Goal: Share content

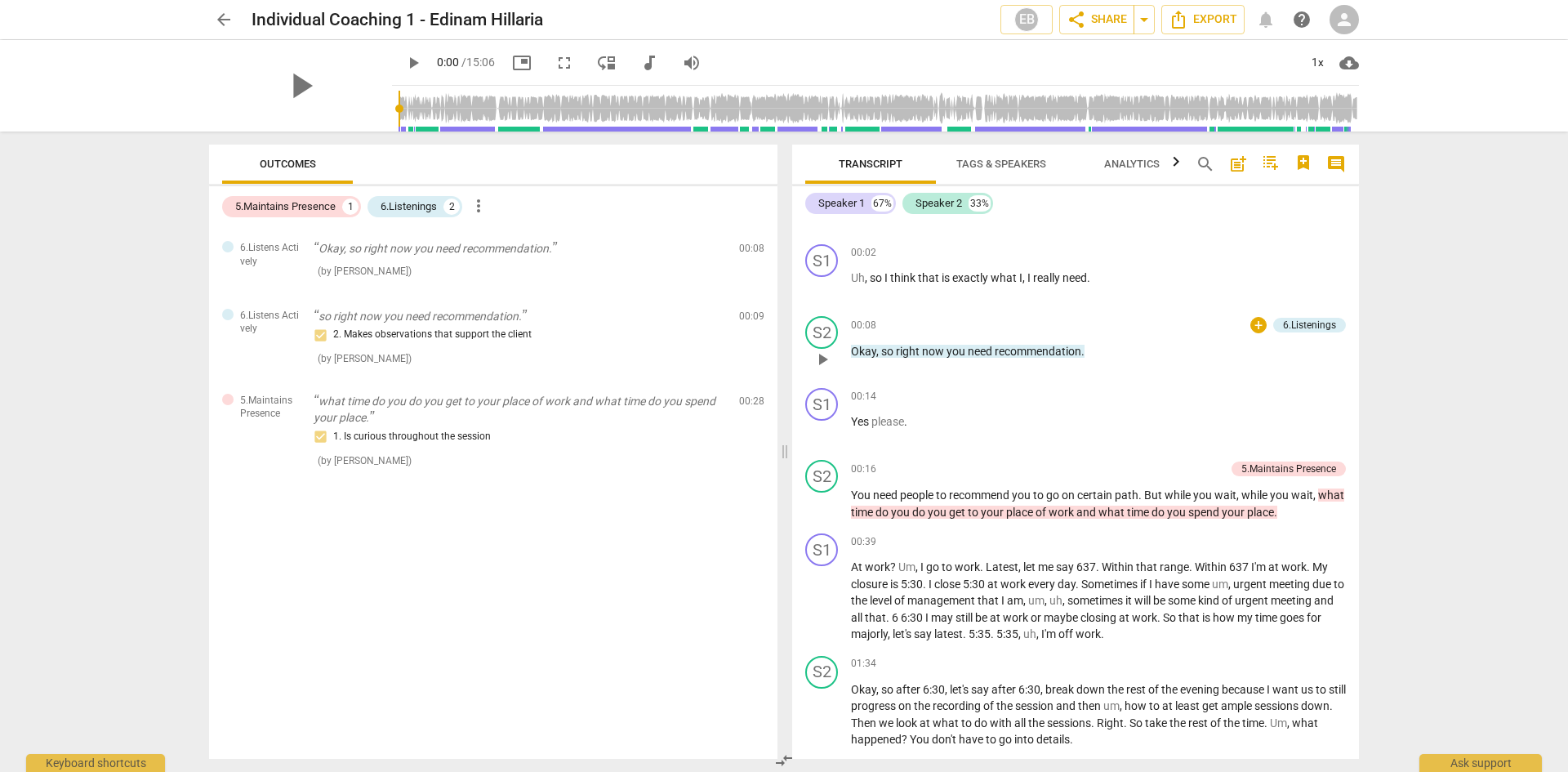
scroll to position [163, 0]
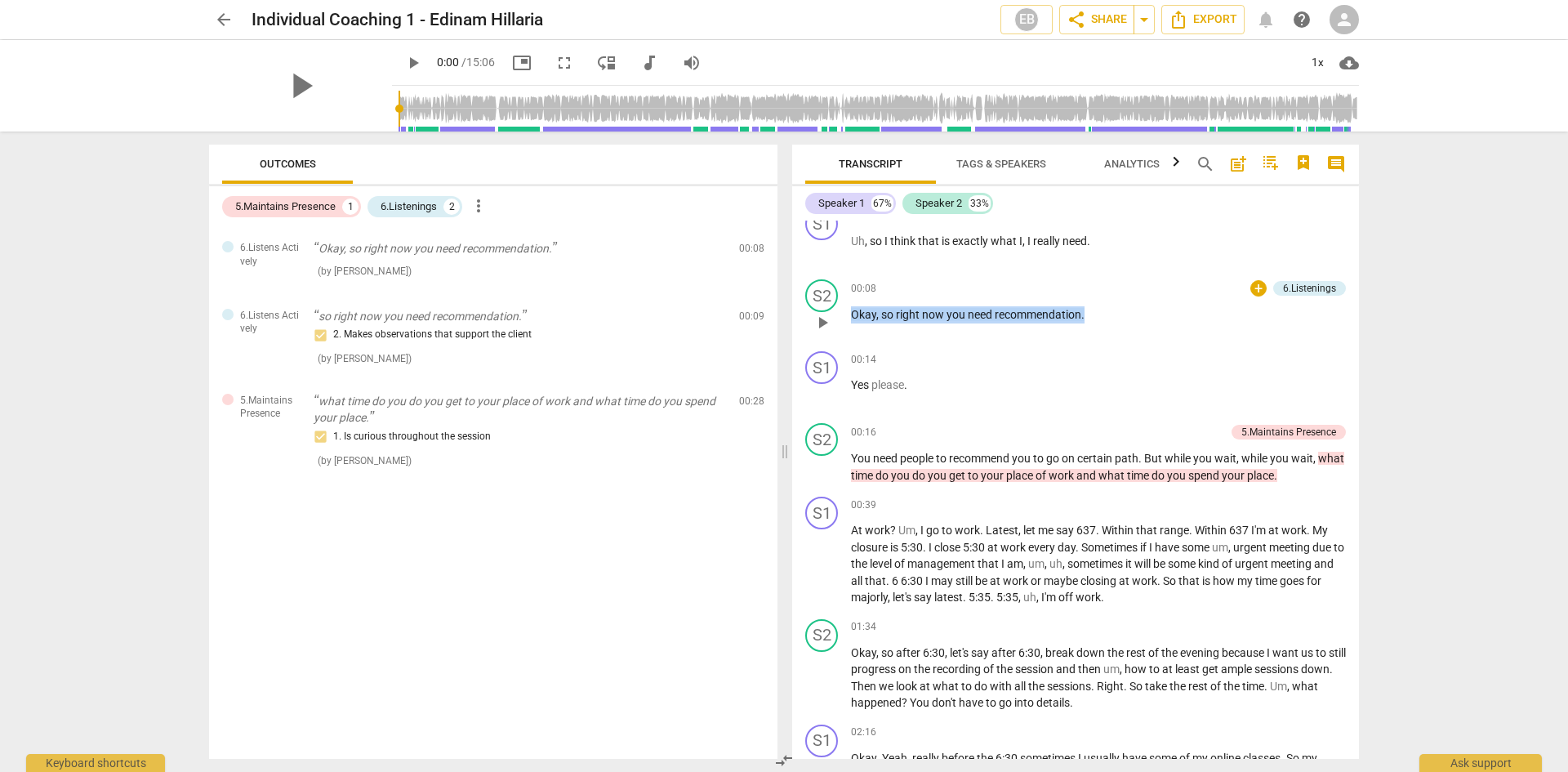
drag, startPoint x: 1100, startPoint y: 314, endPoint x: 830, endPoint y: 321, distance: 270.1
click at [830, 321] on div "S2 play_arrow pause 00:08 + 6.Listenings keyboard_arrow_right Okay , so right n…" at bounding box center [1076, 309] width 567 height 72
click at [1097, 297] on div "+" at bounding box center [1098, 293] width 16 height 16
click at [1102, 298] on div at bounding box center [1097, 294] width 13 height 13
click at [1098, 294] on div at bounding box center [1097, 294] width 13 height 13
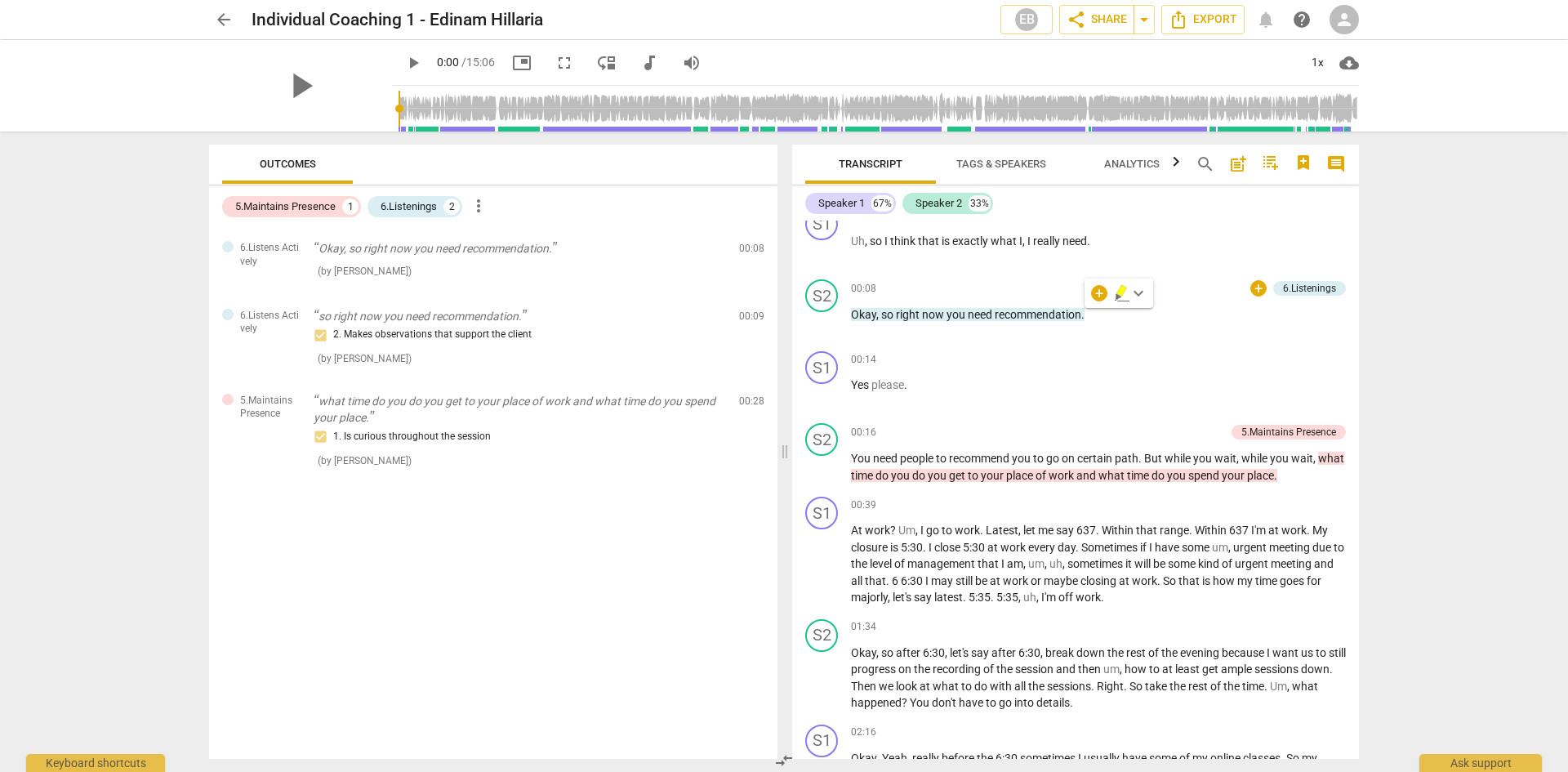
click at [1093, 313] on div at bounding box center [784, 386] width 1568 height 772
click at [1251, 289] on div "+" at bounding box center [1258, 288] width 16 height 16
click at [1141, 334] on div at bounding box center [784, 386] width 1568 height 772
click at [1141, 334] on div "00:08 + 6.Listenings keyboard_arrow_right Okay , so right now you need recommen…" at bounding box center [1098, 309] width 495 height 59
click at [1254, 291] on div "+" at bounding box center [1258, 288] width 16 height 16
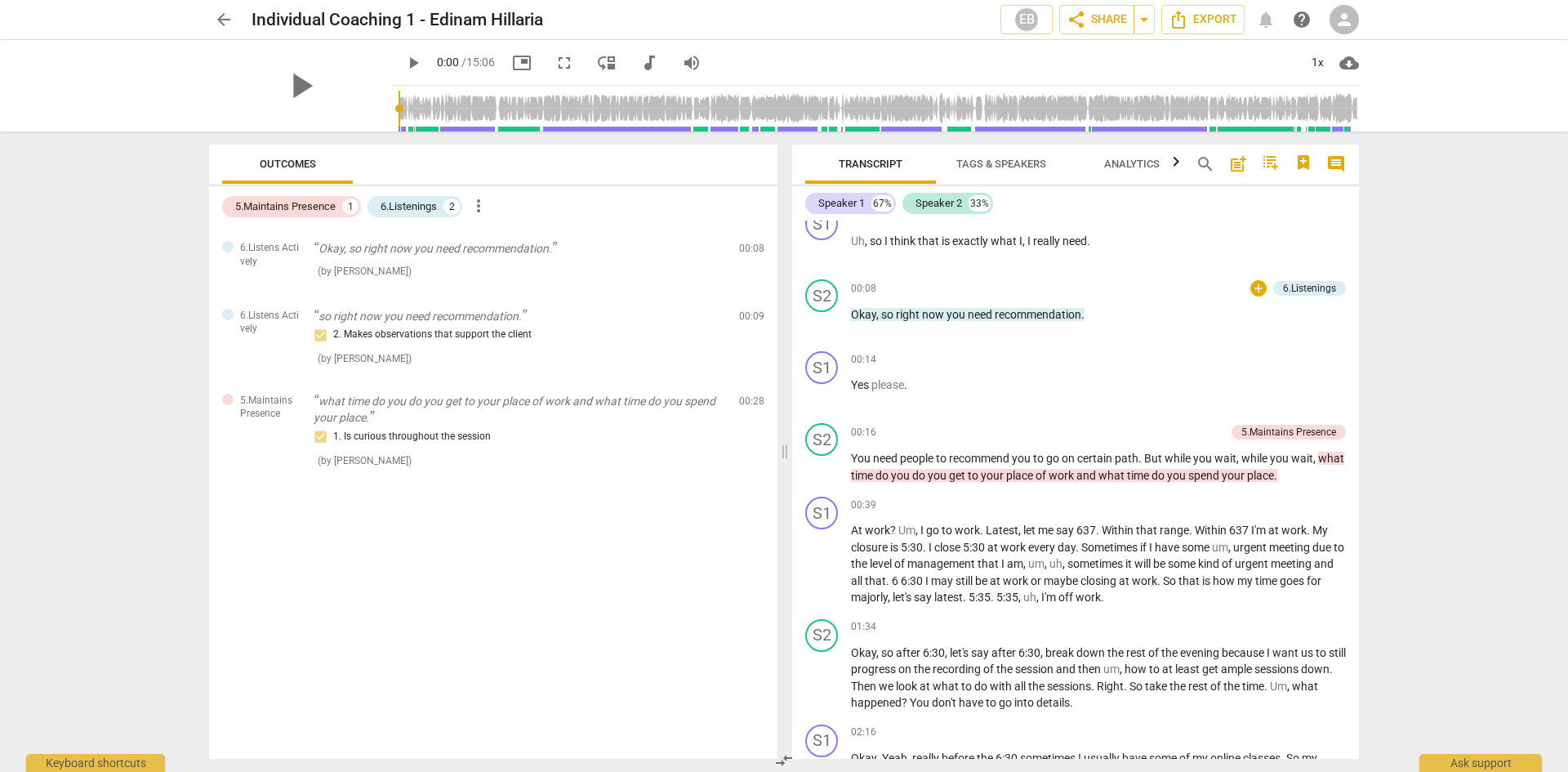
click at [1254, 290] on div at bounding box center [1251, 289] width 13 height 13
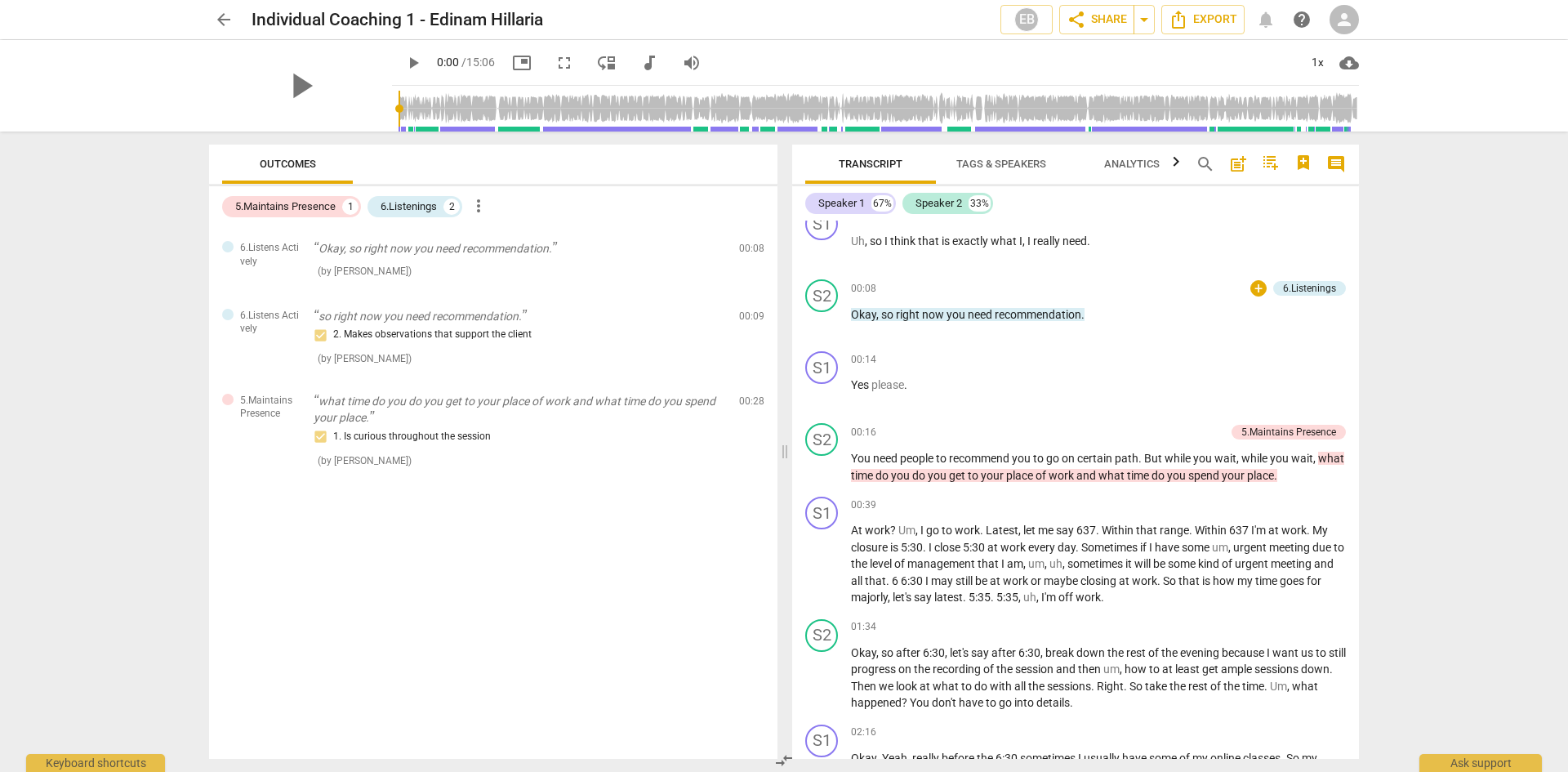
click at [1254, 290] on div at bounding box center [1251, 289] width 13 height 13
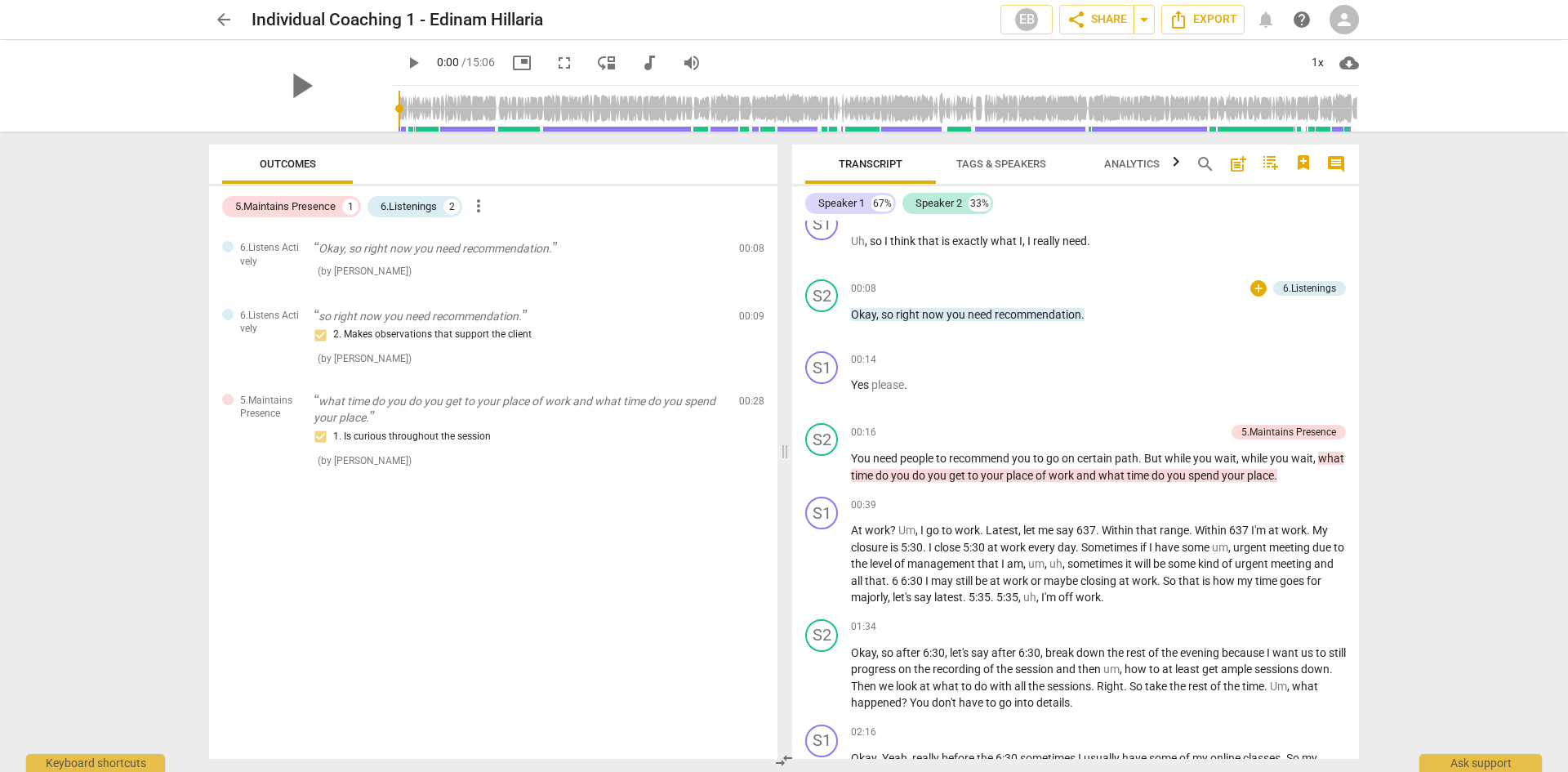
click at [1254, 290] on div at bounding box center [1251, 289] width 13 height 13
click at [1184, 320] on div at bounding box center [784, 386] width 1568 height 772
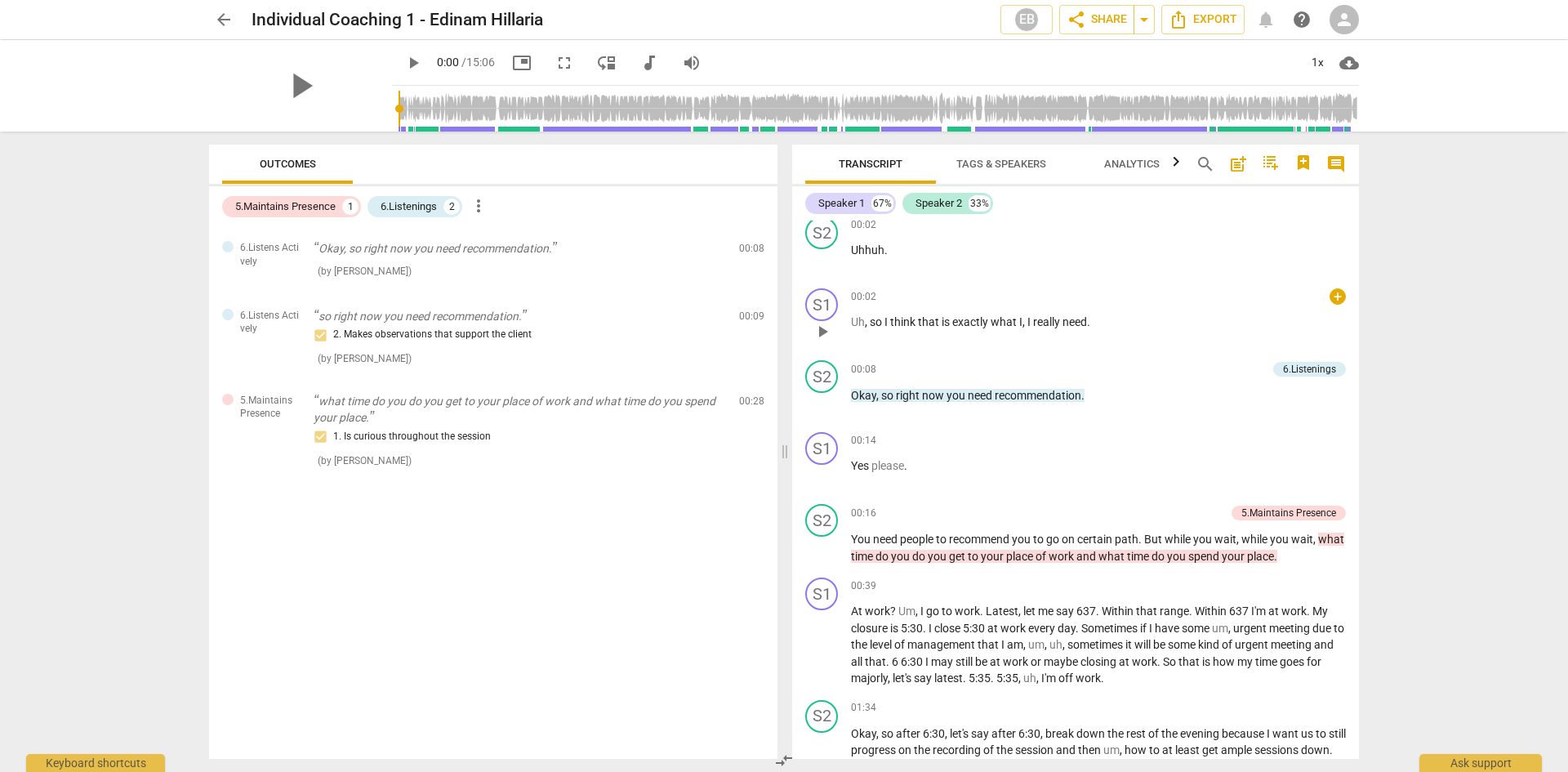
scroll to position [82, 0]
click at [1257, 371] on div "+" at bounding box center [1258, 369] width 16 height 16
click at [1132, 319] on div at bounding box center [784, 386] width 1568 height 772
click at [1091, 319] on span "." at bounding box center [1088, 323] width 3 height 13
click at [1329, 296] on div "+" at bounding box center [1337, 296] width 16 height 16
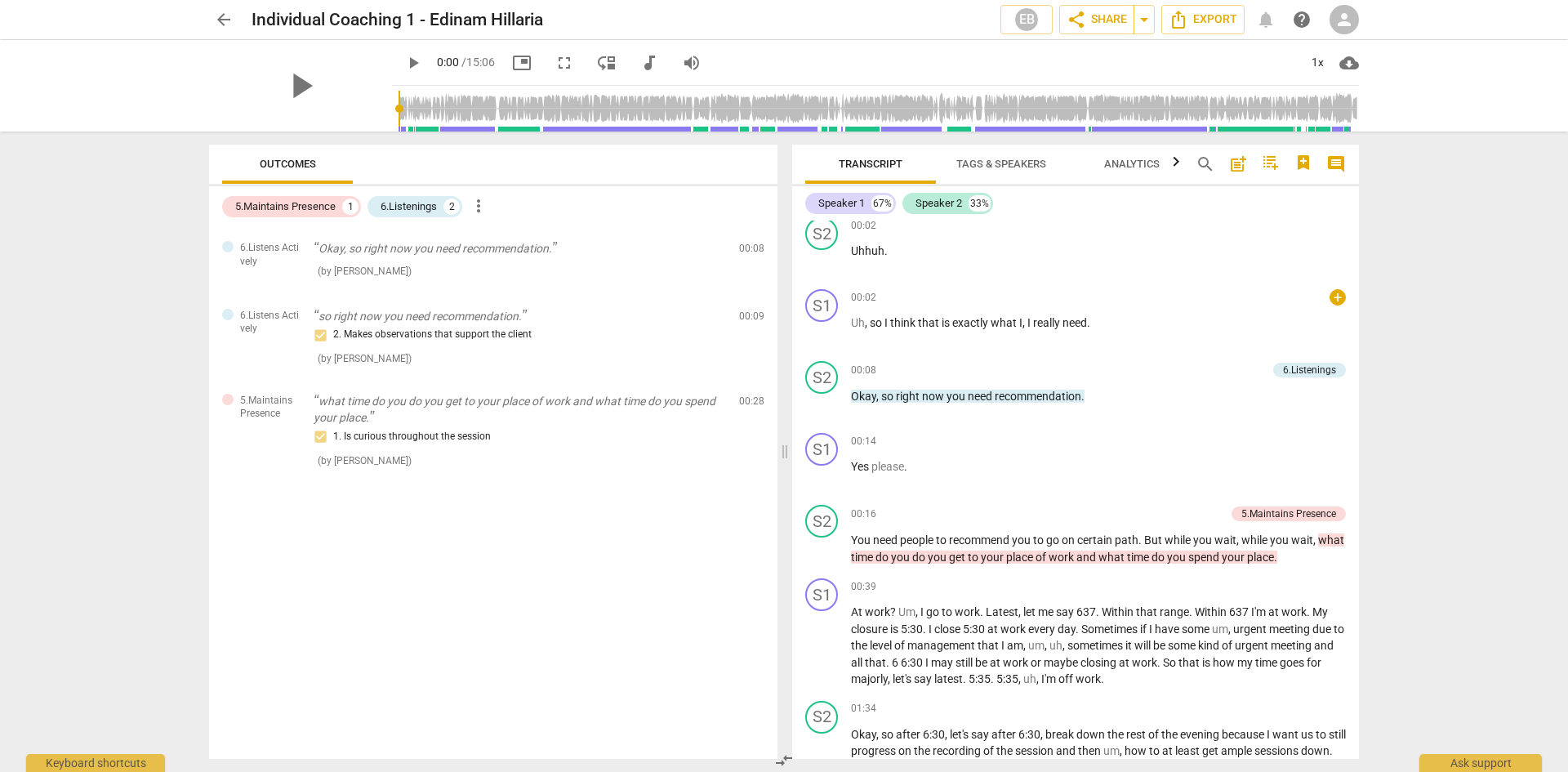
click at [1331, 300] on div at bounding box center [1330, 297] width 13 height 13
click at [1147, 22] on div at bounding box center [784, 386] width 1568 height 772
click at [1146, 22] on span "arrow_drop_down" at bounding box center [1143, 19] width 20 height 20
click at [1098, 52] on span "Copy link" at bounding box center [1062, 50] width 116 height 15
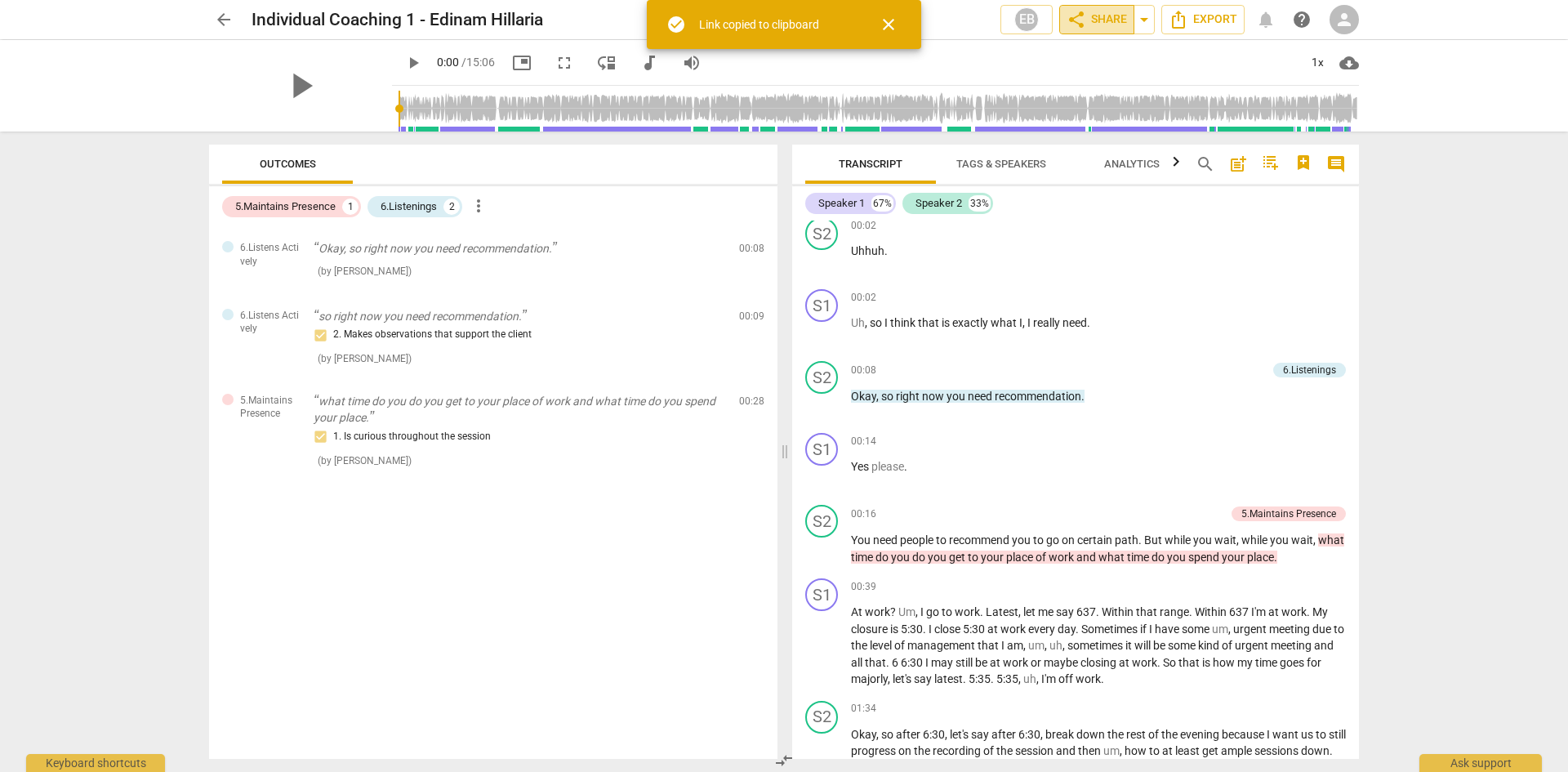
click at [1094, 24] on span "share Share" at bounding box center [1097, 19] width 60 height 20
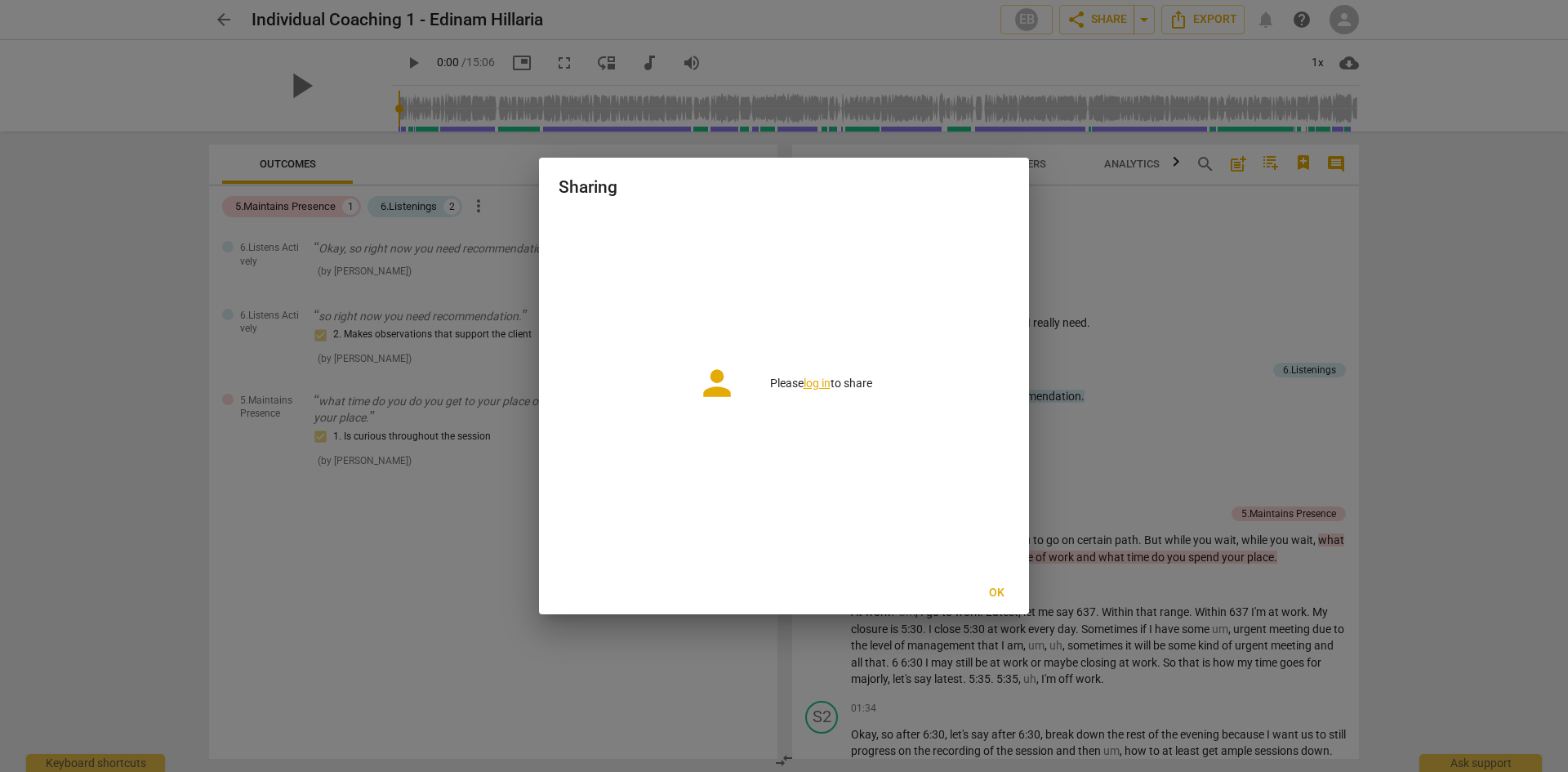
drag, startPoint x: 989, startPoint y: 586, endPoint x: 1000, endPoint y: 577, distance: 14.2
click at [989, 585] on span "Ok" at bounding box center [996, 593] width 26 height 16
